Goal: Task Accomplishment & Management: Manage account settings

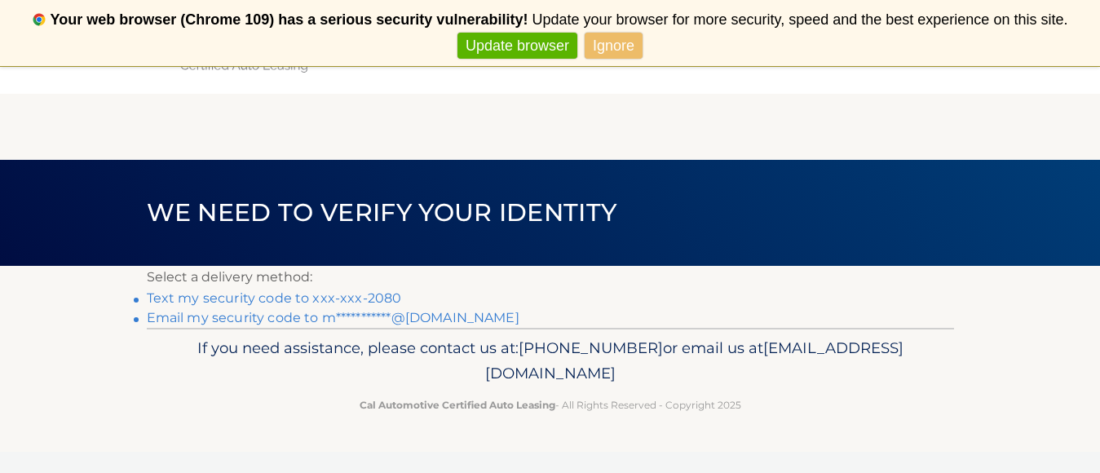
click at [289, 298] on link "Text my security code to xxx-xxx-2080" at bounding box center [274, 297] width 255 height 15
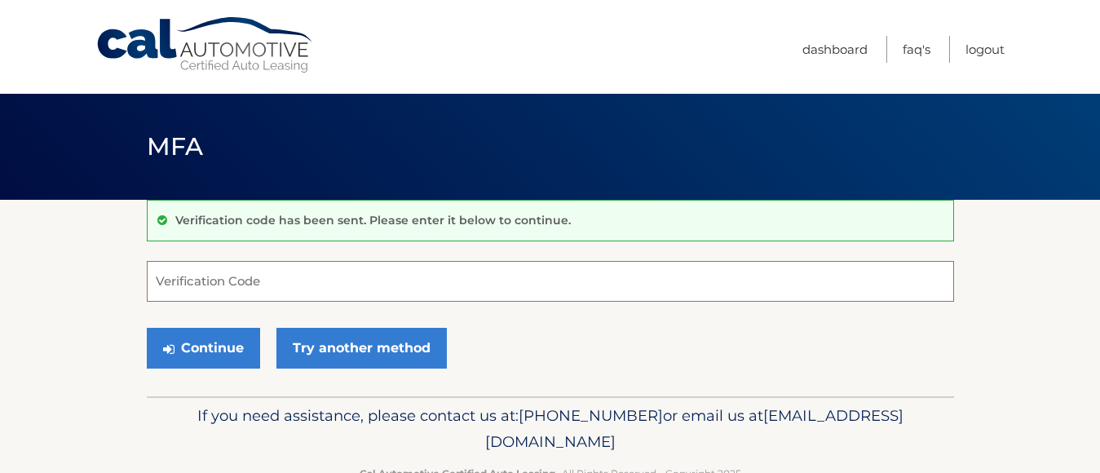
click at [319, 287] on input "Verification Code" at bounding box center [550, 281] width 807 height 41
click at [315, 286] on input "Verification Code" at bounding box center [550, 281] width 807 height 41
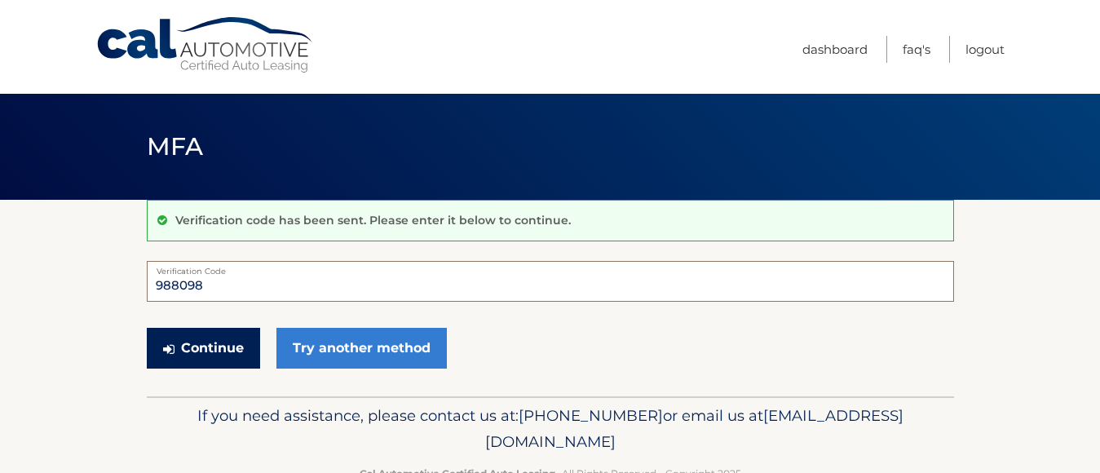
type input "988098"
click at [222, 347] on button "Continue" at bounding box center [203, 348] width 113 height 41
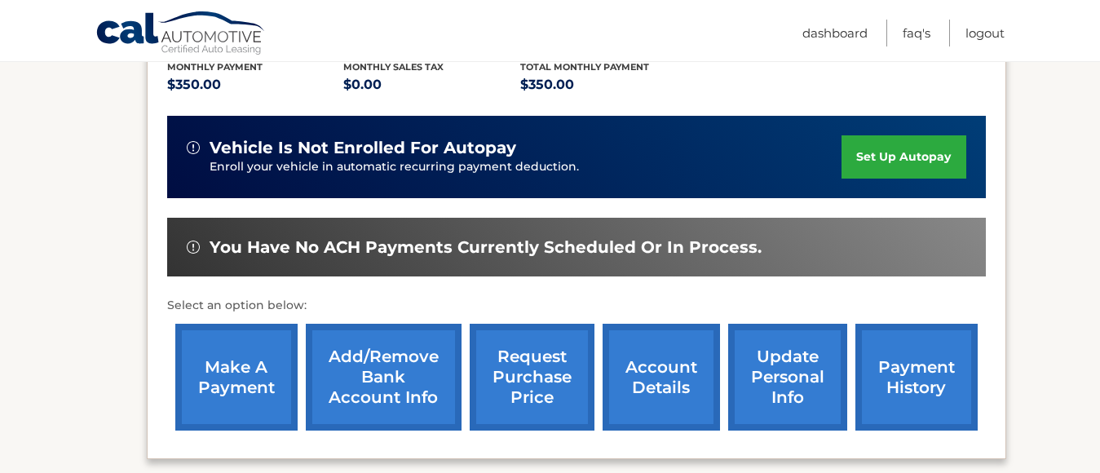
scroll to position [360, 0]
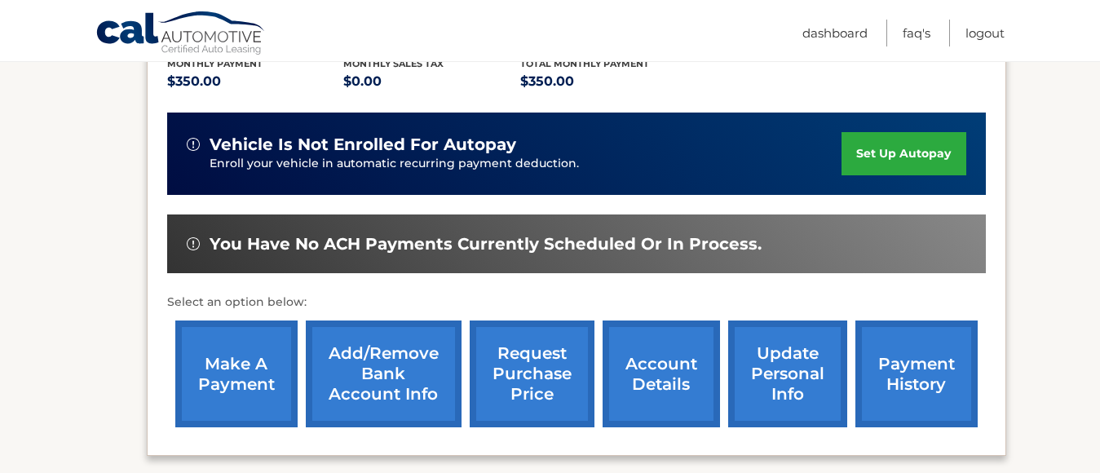
click at [203, 376] on link "make a payment" at bounding box center [236, 373] width 122 height 107
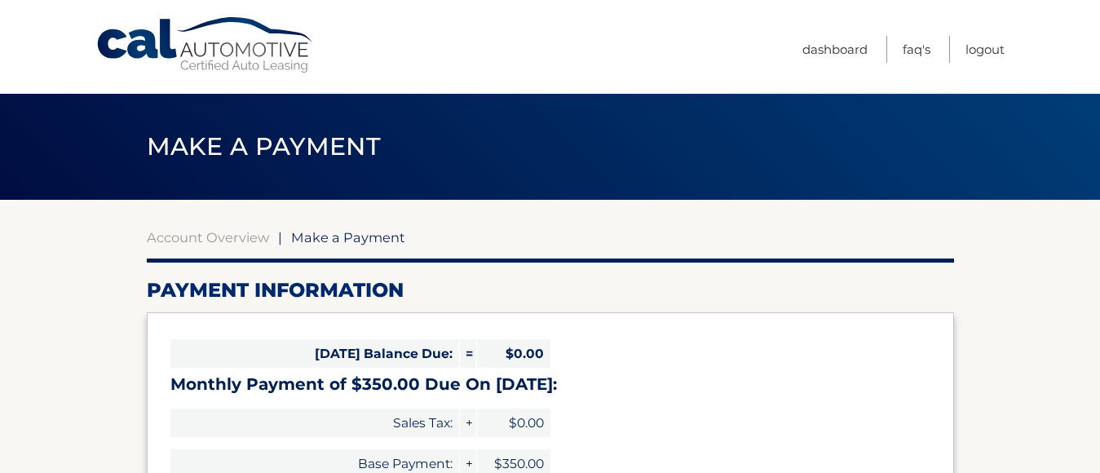
select select "YTE1MDZjYzMtOWIxMy00MzE0LTllZWQtZDkyYTA0MGVmMmU2"
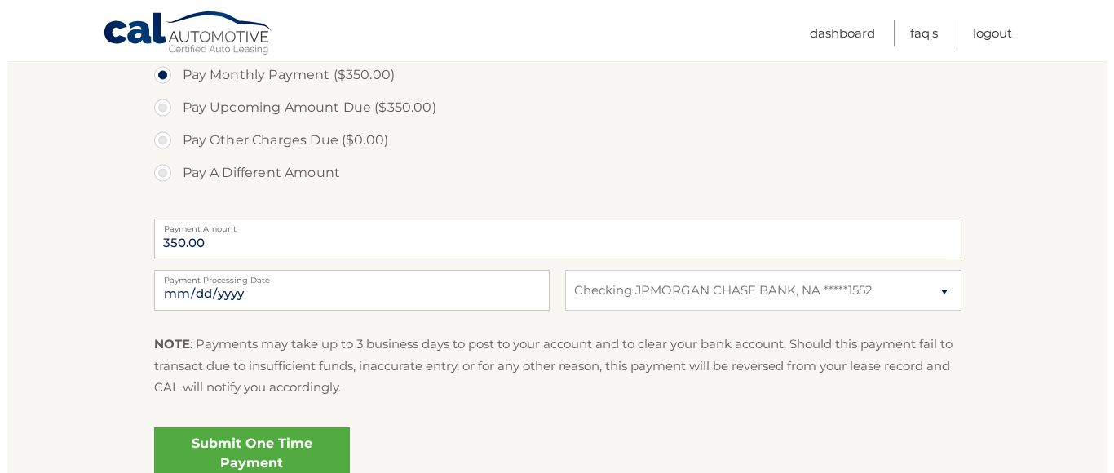
scroll to position [554, 0]
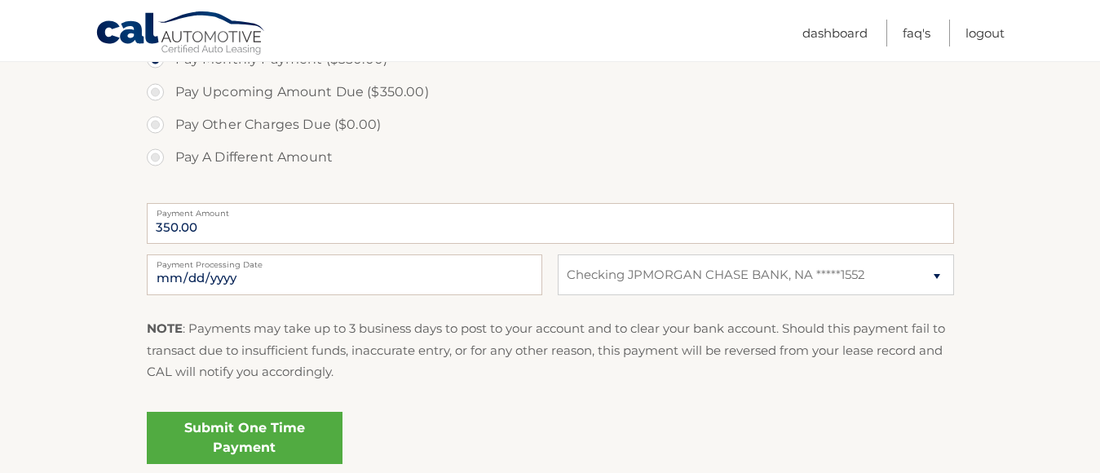
click at [219, 435] on link "Submit One Time Payment" at bounding box center [245, 438] width 196 height 52
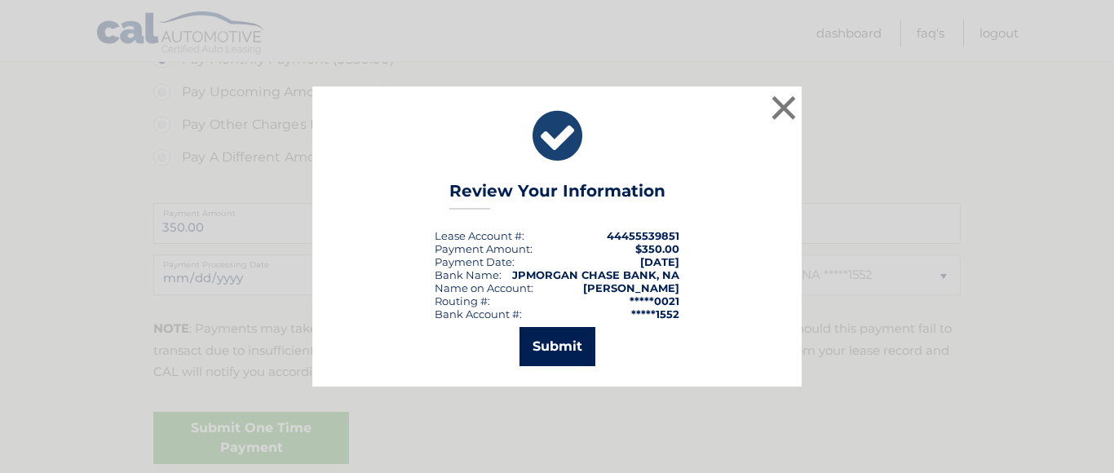
click at [558, 337] on button "Submit" at bounding box center [557, 346] width 76 height 39
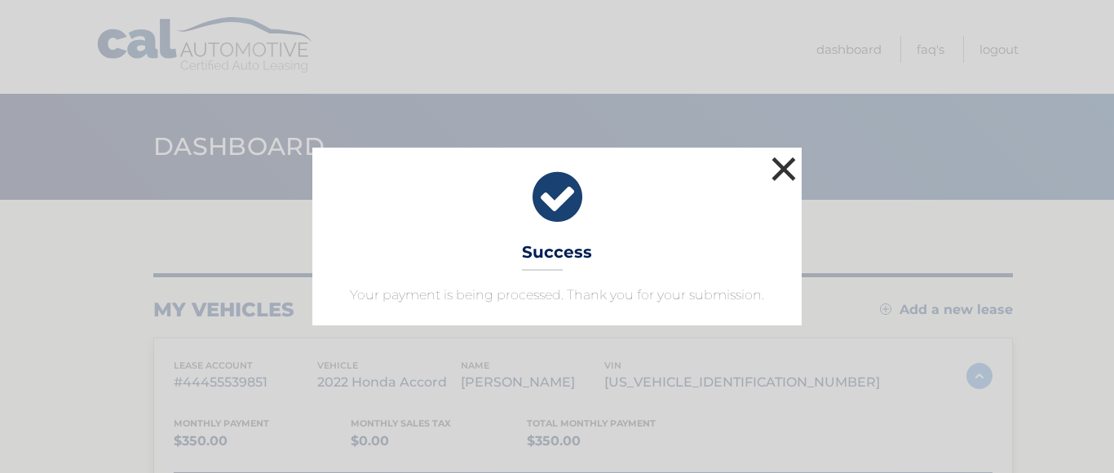
click at [788, 157] on button "×" at bounding box center [783, 168] width 33 height 33
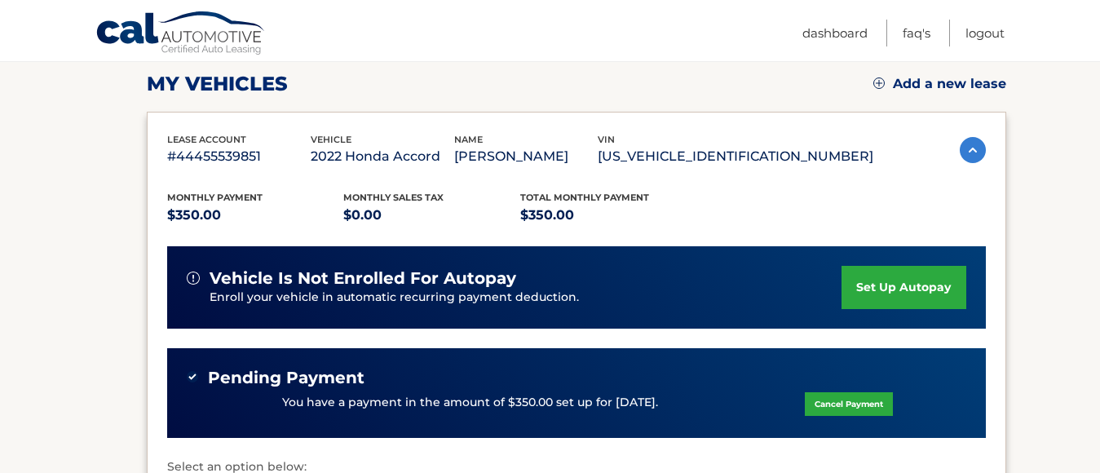
scroll to position [227, 0]
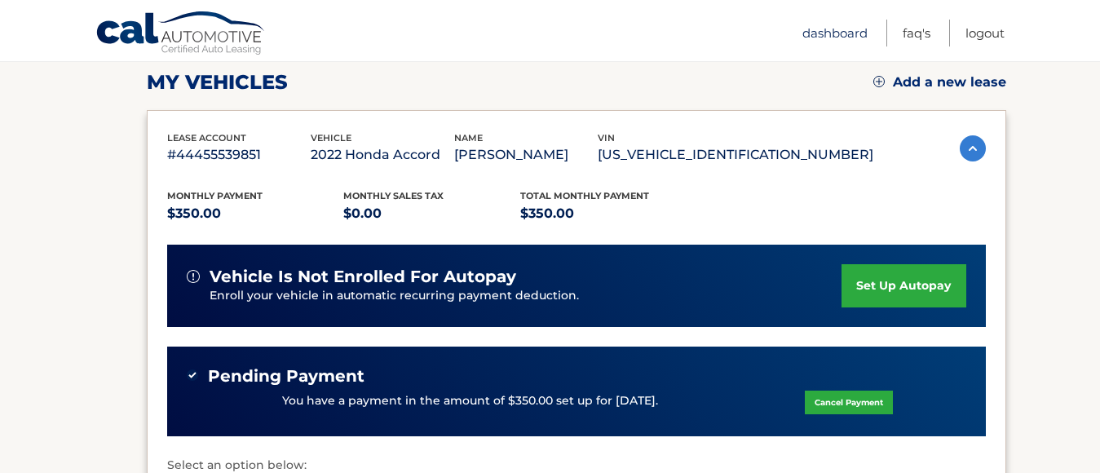
click at [846, 31] on link "Dashboard" at bounding box center [834, 33] width 65 height 27
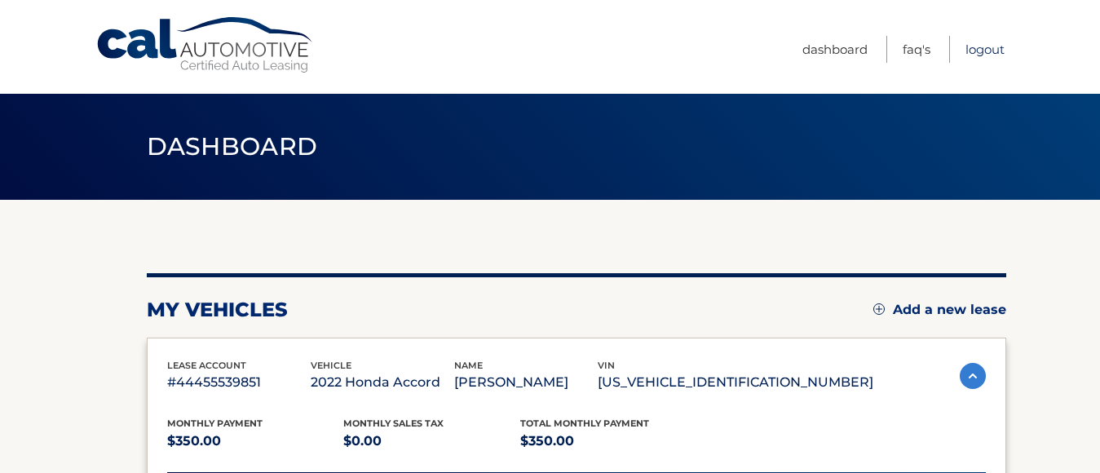
click at [991, 50] on link "Logout" at bounding box center [984, 49] width 39 height 27
